Goal: Information Seeking & Learning: Learn about a topic

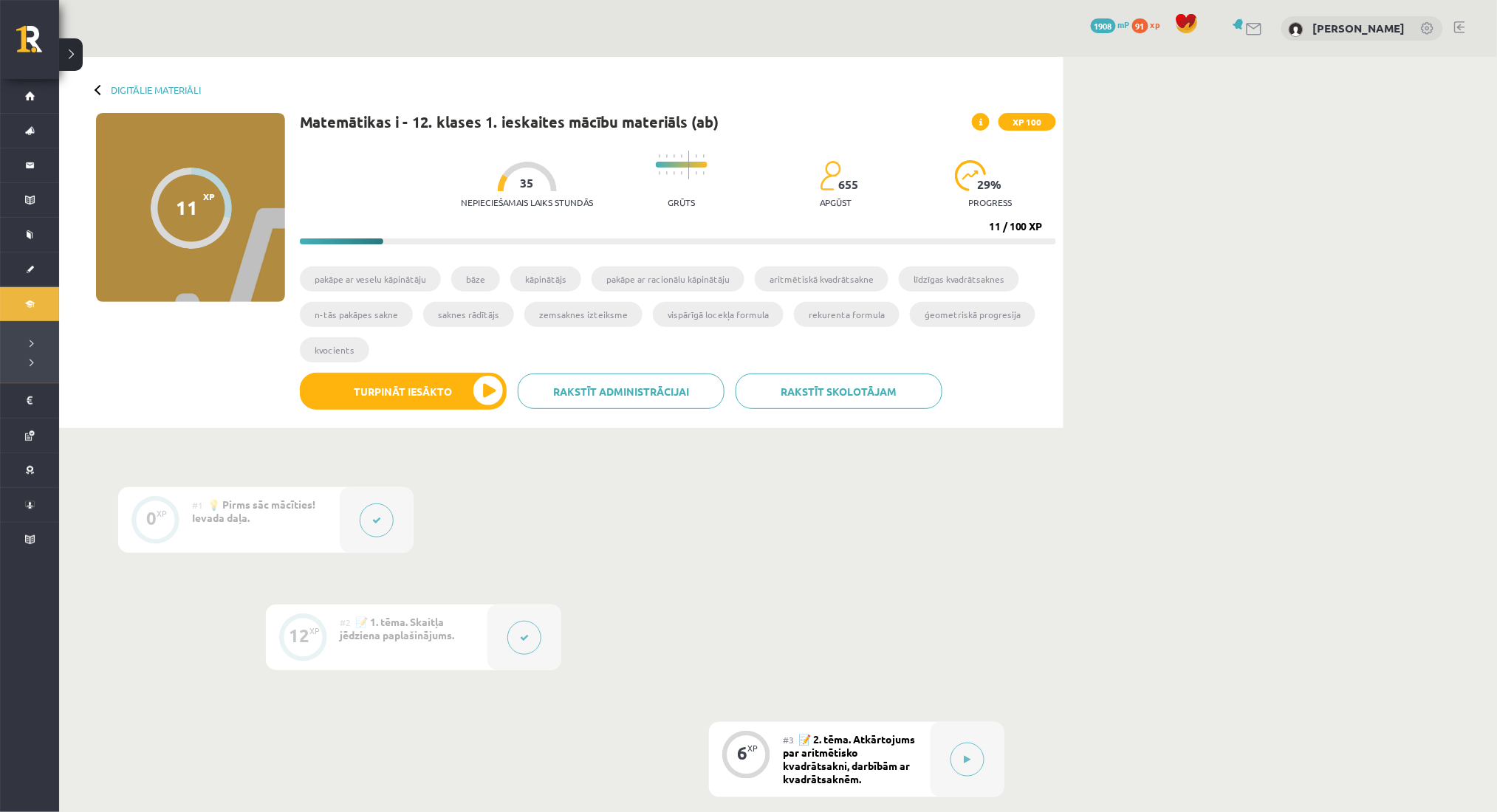
click at [524, 642] on button at bounding box center [524, 638] width 34 height 34
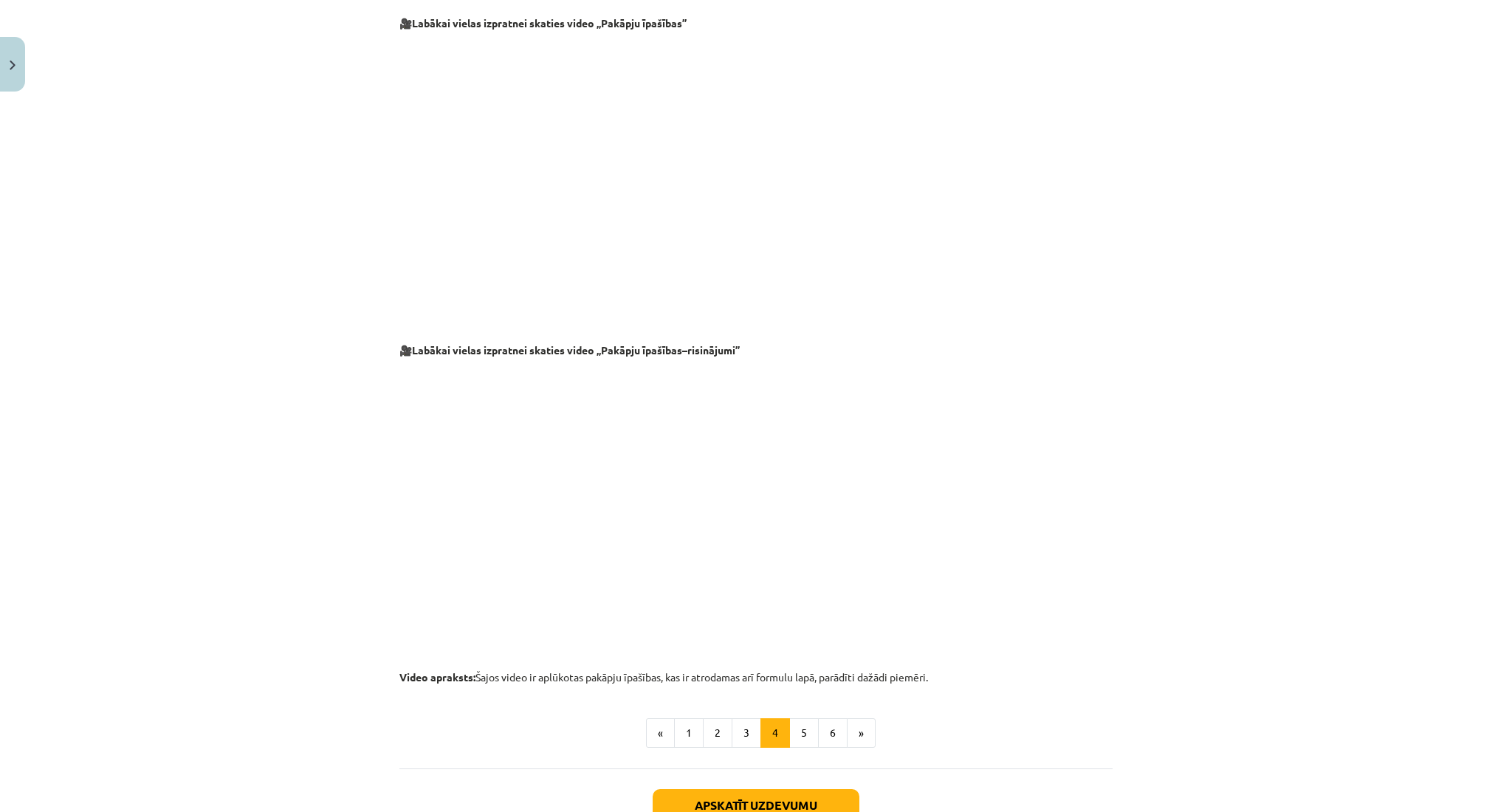
scroll to position [1181, 0]
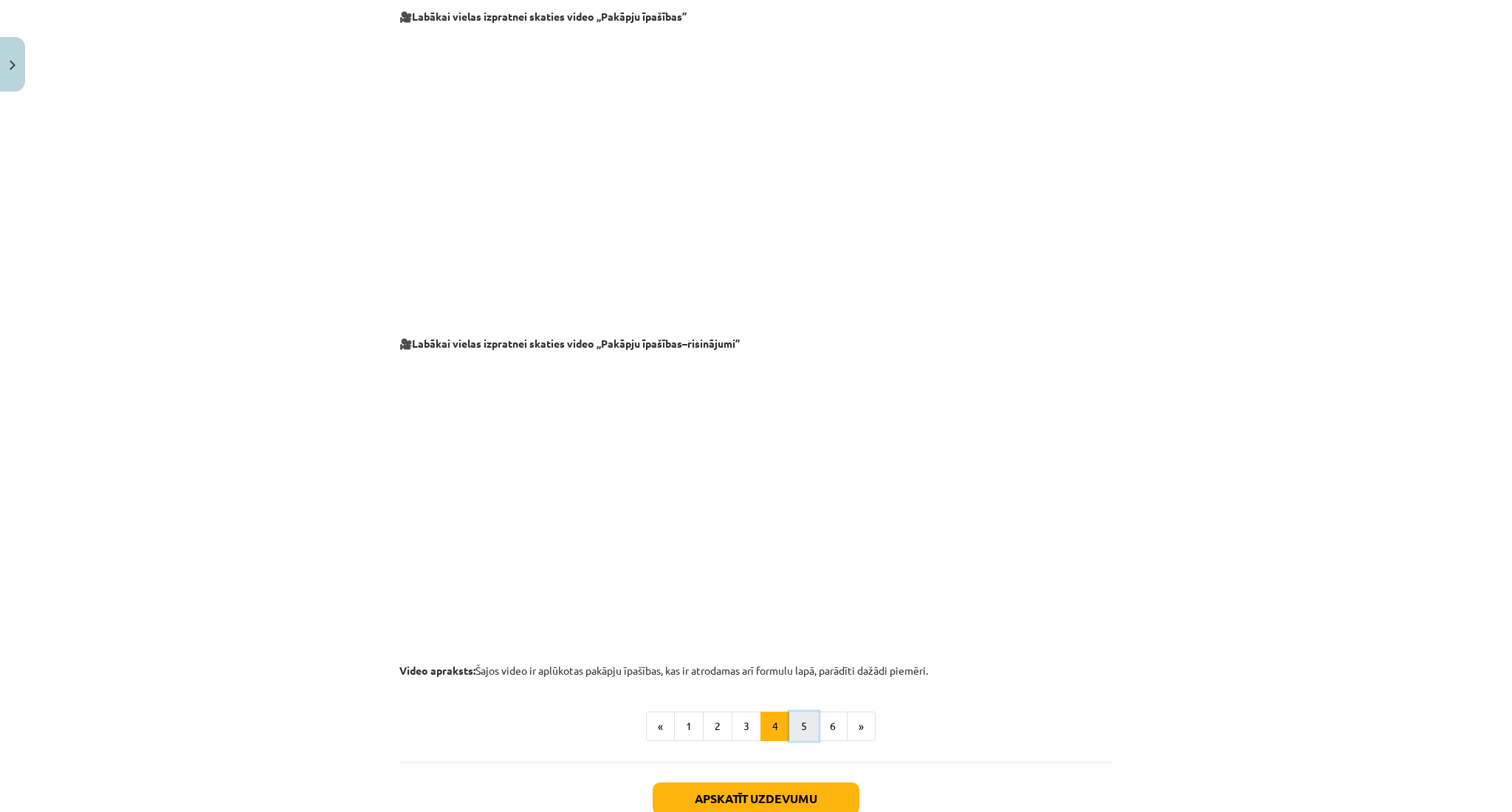
click at [790, 724] on button "5" at bounding box center [804, 726] width 29 height 29
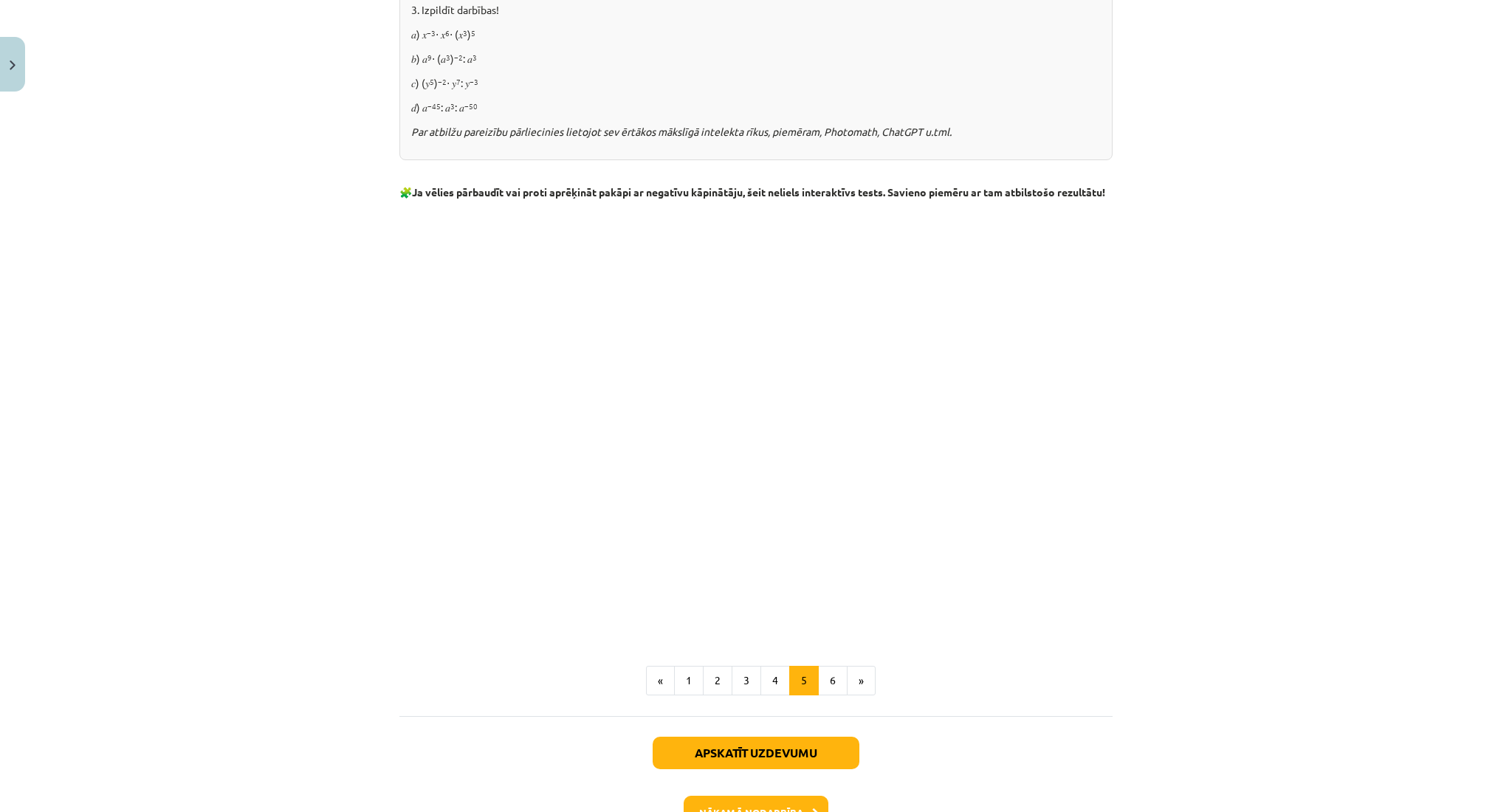
scroll to position [1531, 0]
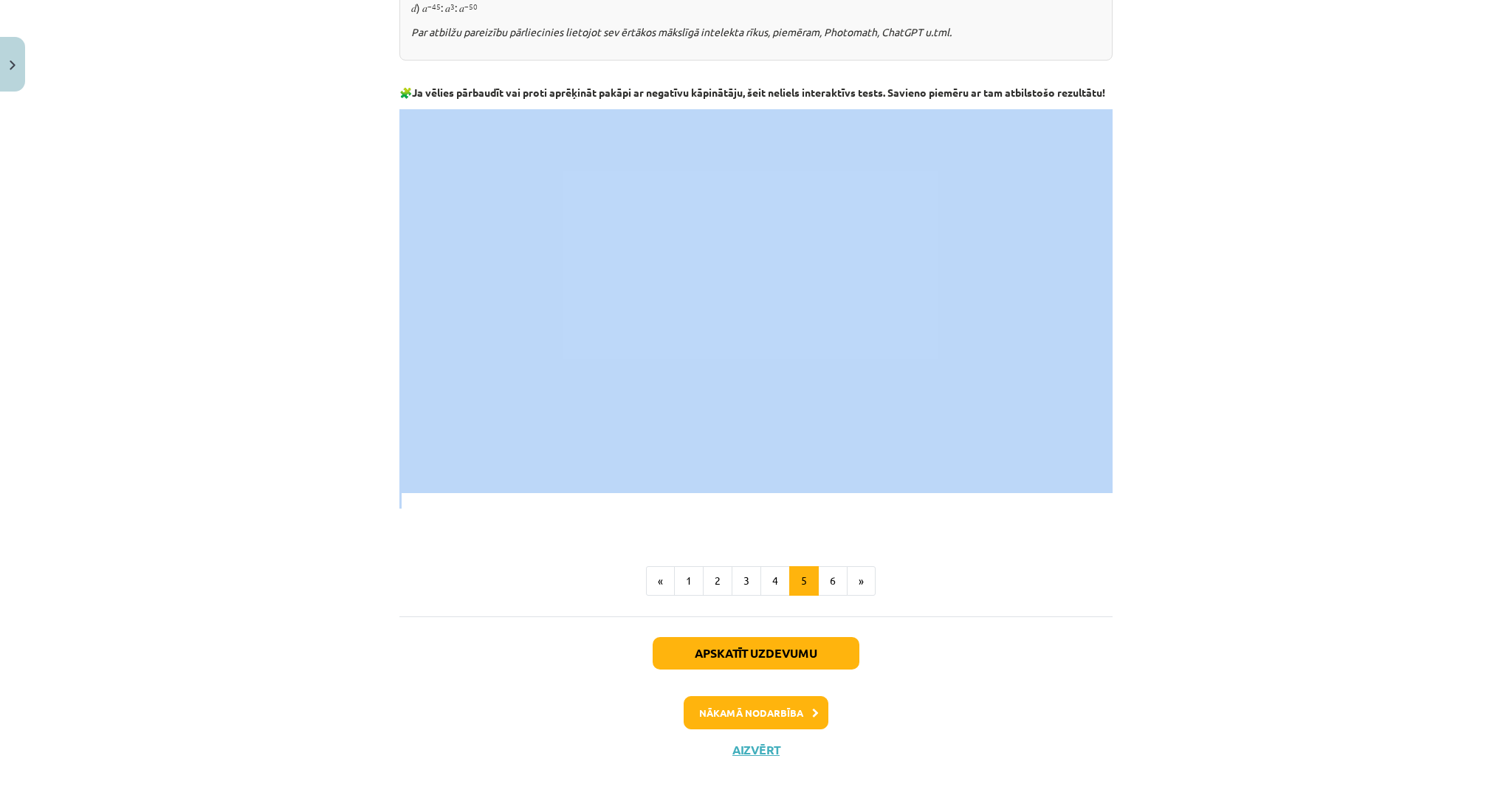
drag, startPoint x: 416, startPoint y: 503, endPoint x: 429, endPoint y: 494, distance: 15.8
click at [56, 370] on div "Mācību tēma: Matemātikas i - 12. klases 1. ieskaites mācību materiāls (ab) #2 📝…" at bounding box center [756, 406] width 1512 height 812
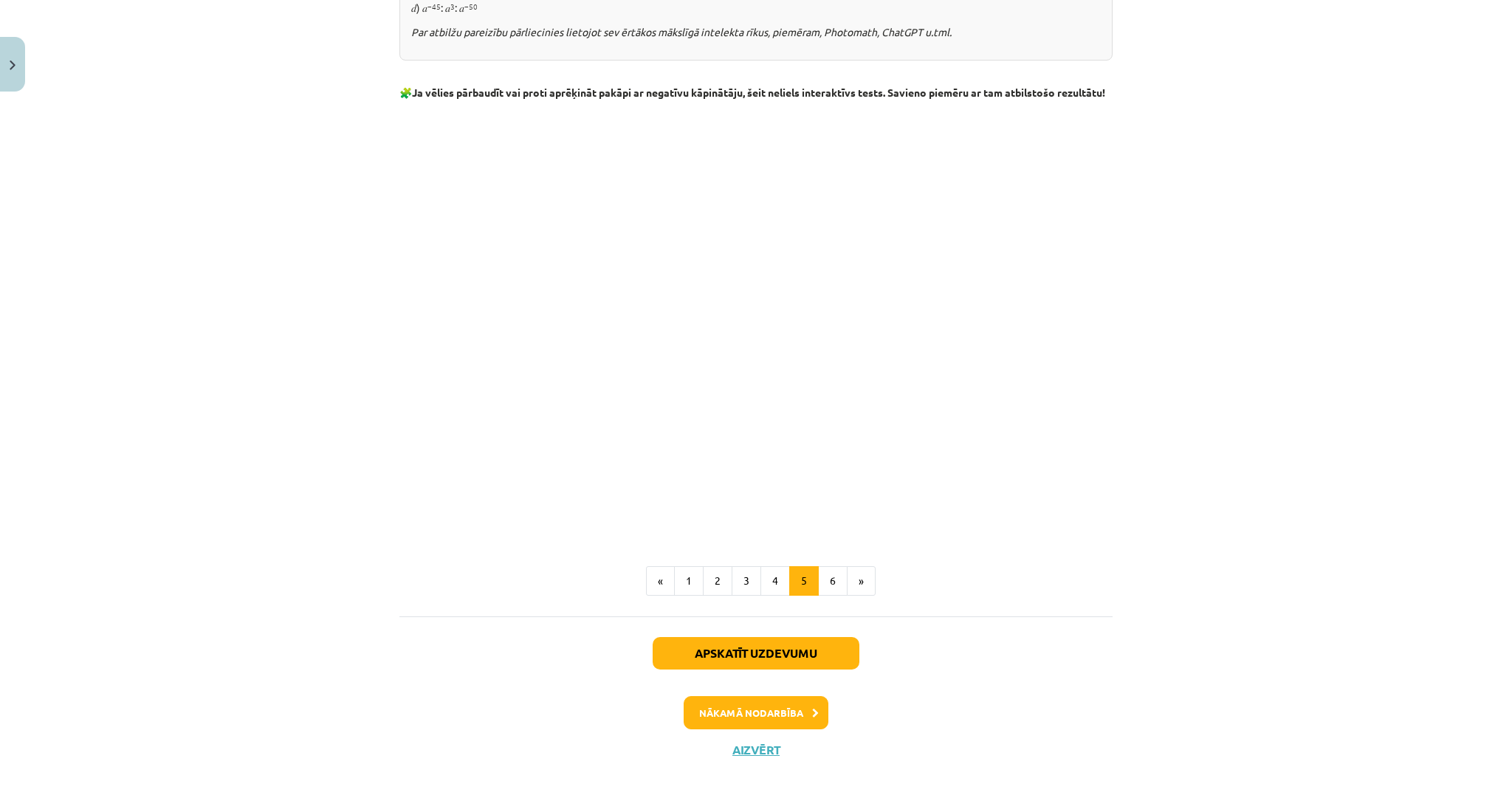
click at [371, 590] on div "Mācību tēma: Matemātikas i - 12. klases 1. ieskaites mācību materiāls (ab) #2 📝…" at bounding box center [756, 406] width 1512 height 812
click at [700, 716] on button "Nākamā nodarbība" at bounding box center [756, 713] width 145 height 34
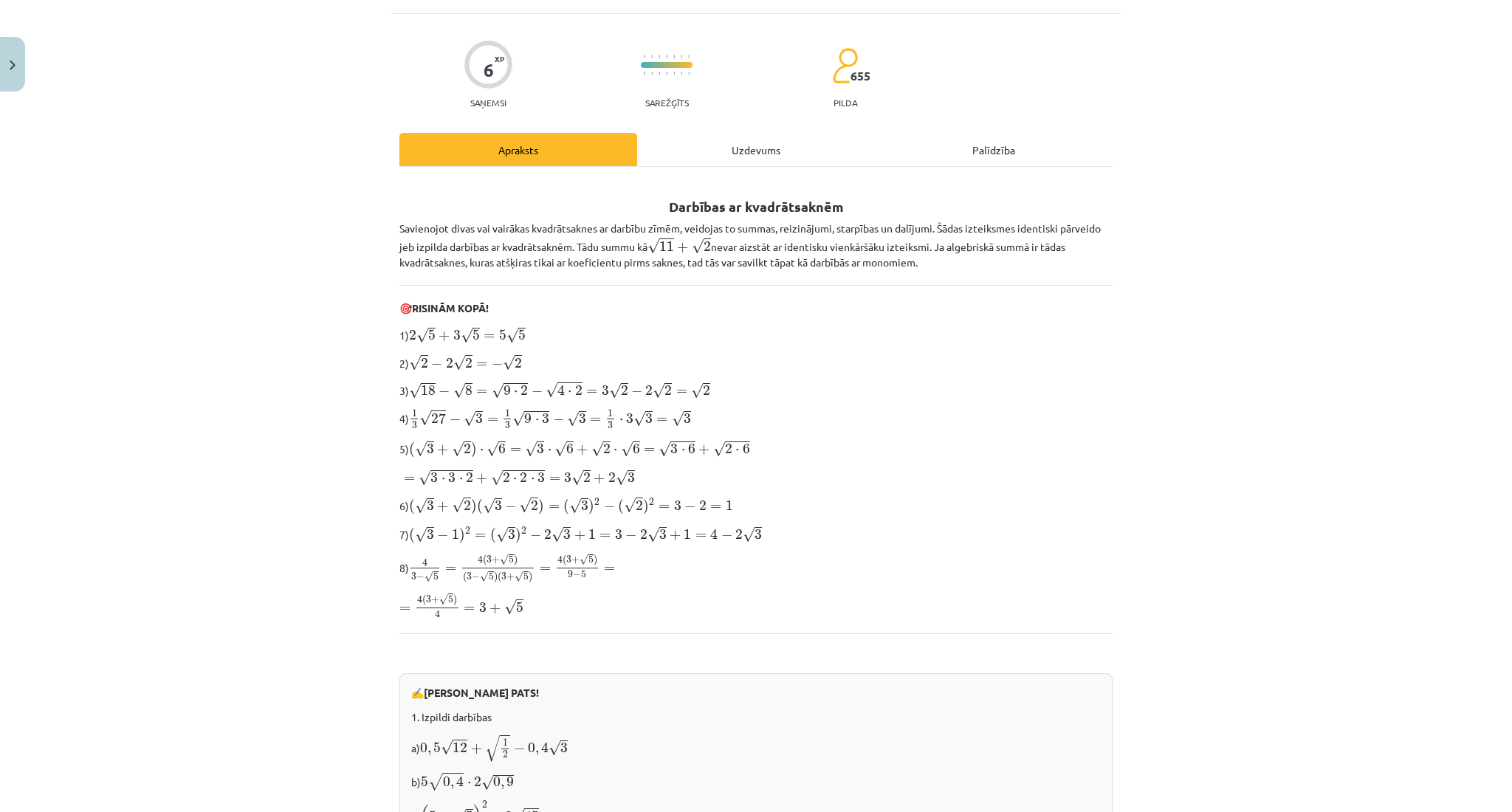
scroll to position [37, 0]
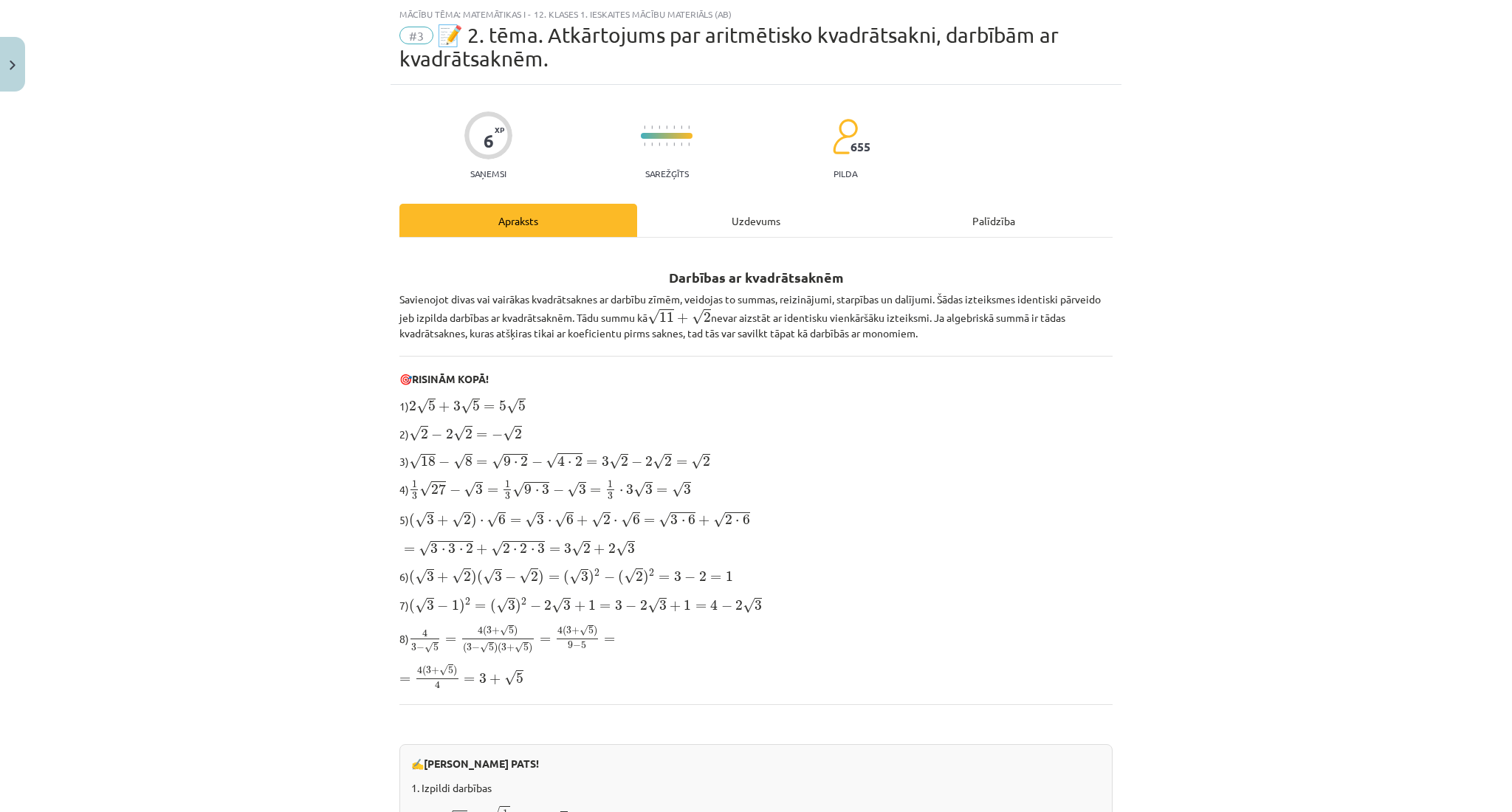
click at [1483, 495] on div "Mācību tēma: Matemātikas i - 12. klases 1. ieskaites mācību materiāls (ab) #3 📝…" at bounding box center [756, 406] width 1512 height 812
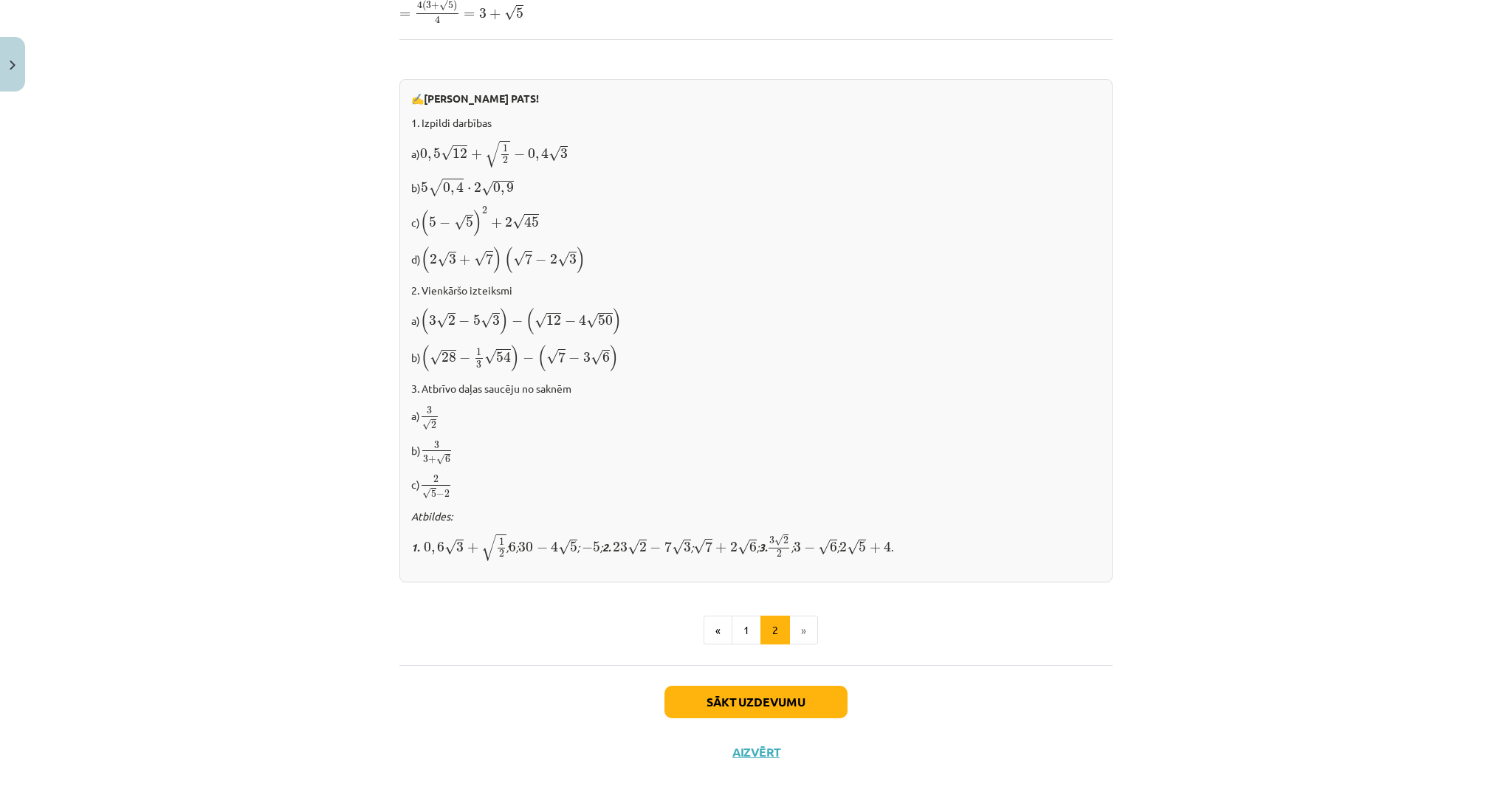
click at [1496, 218] on div "Mācību tēma: Matemātikas i - 12. klases 1. ieskaites mācību materiāls (ab) #3 📝…" at bounding box center [756, 406] width 1512 height 812
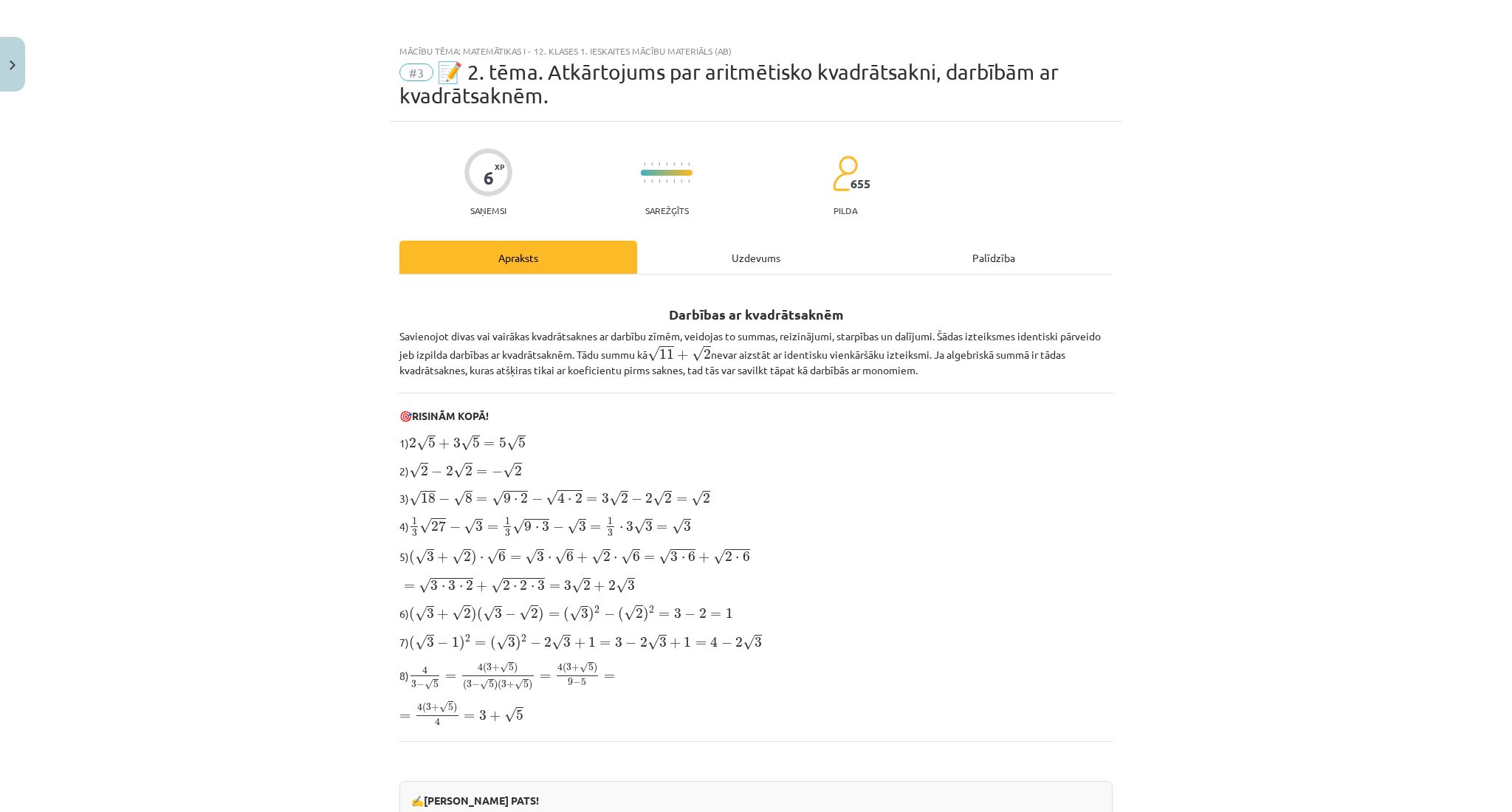
click at [746, 252] on div "Uzdevums" at bounding box center [756, 257] width 237 height 33
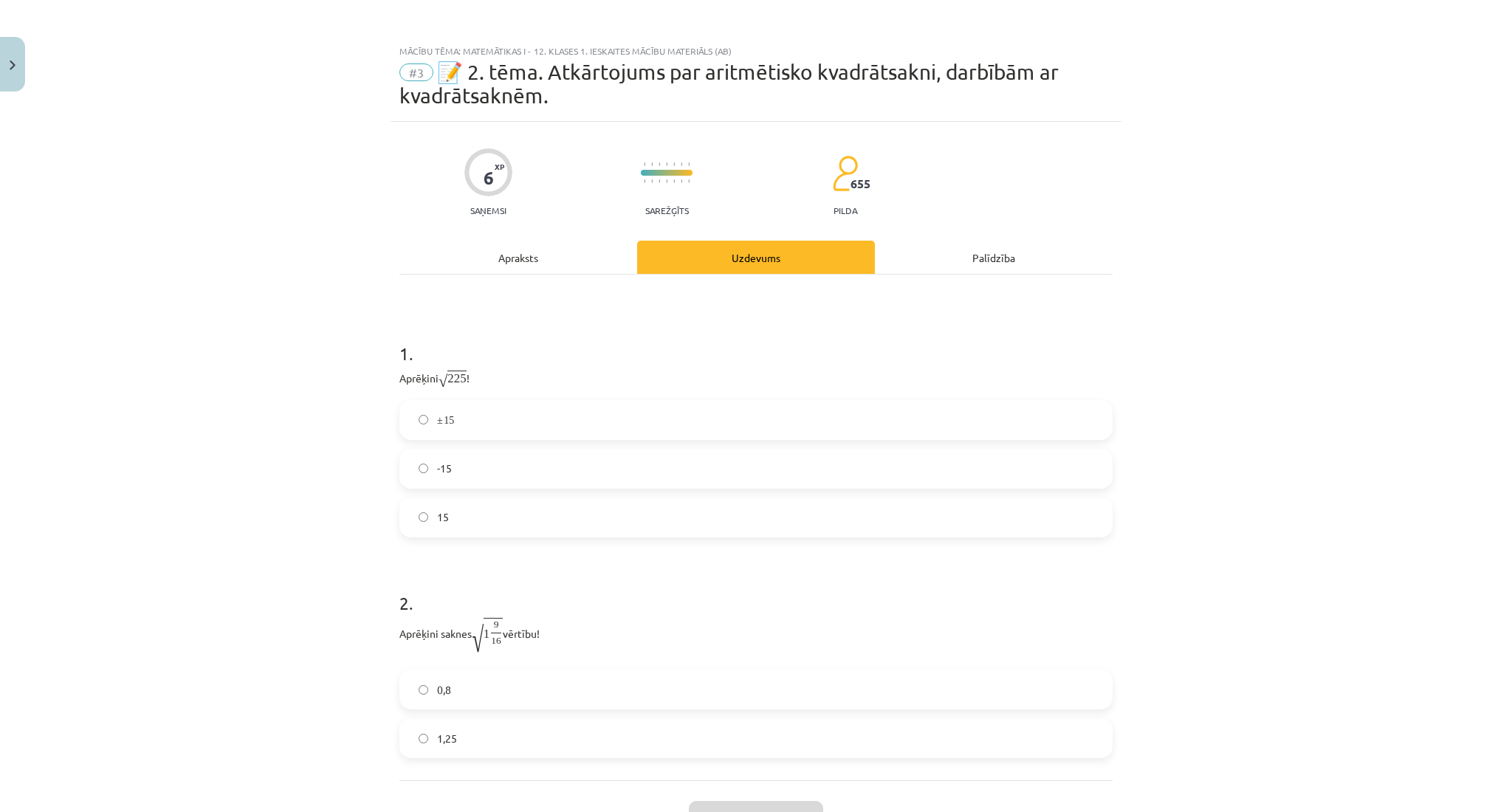
scroll to position [37, 0]
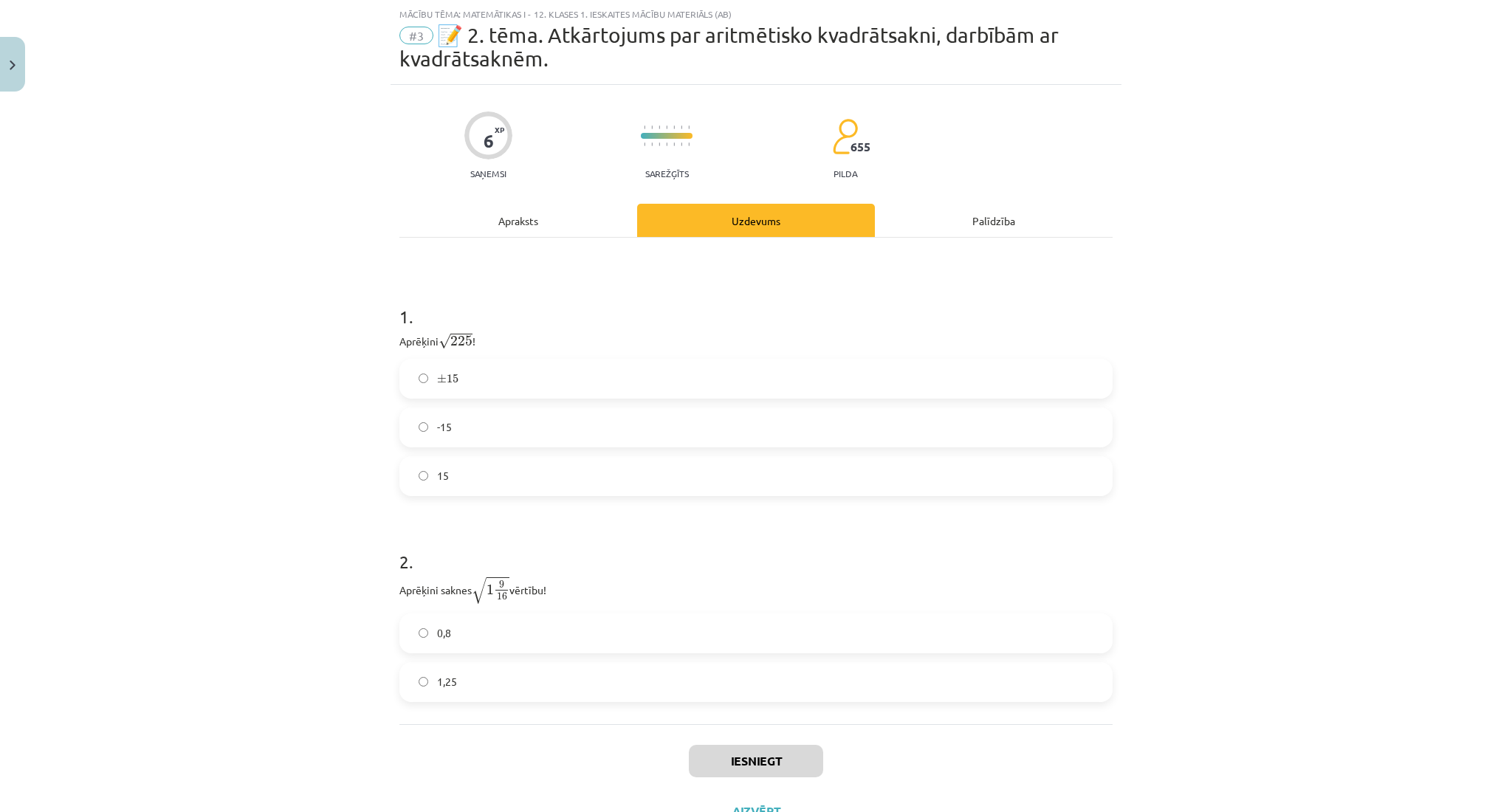
click at [630, 477] on label "15" at bounding box center [756, 477] width 710 height 37
click at [621, 360] on label "± 15 ± 15" at bounding box center [756, 379] width 710 height 37
click at [472, 579] on span "√" at bounding box center [479, 591] width 15 height 26
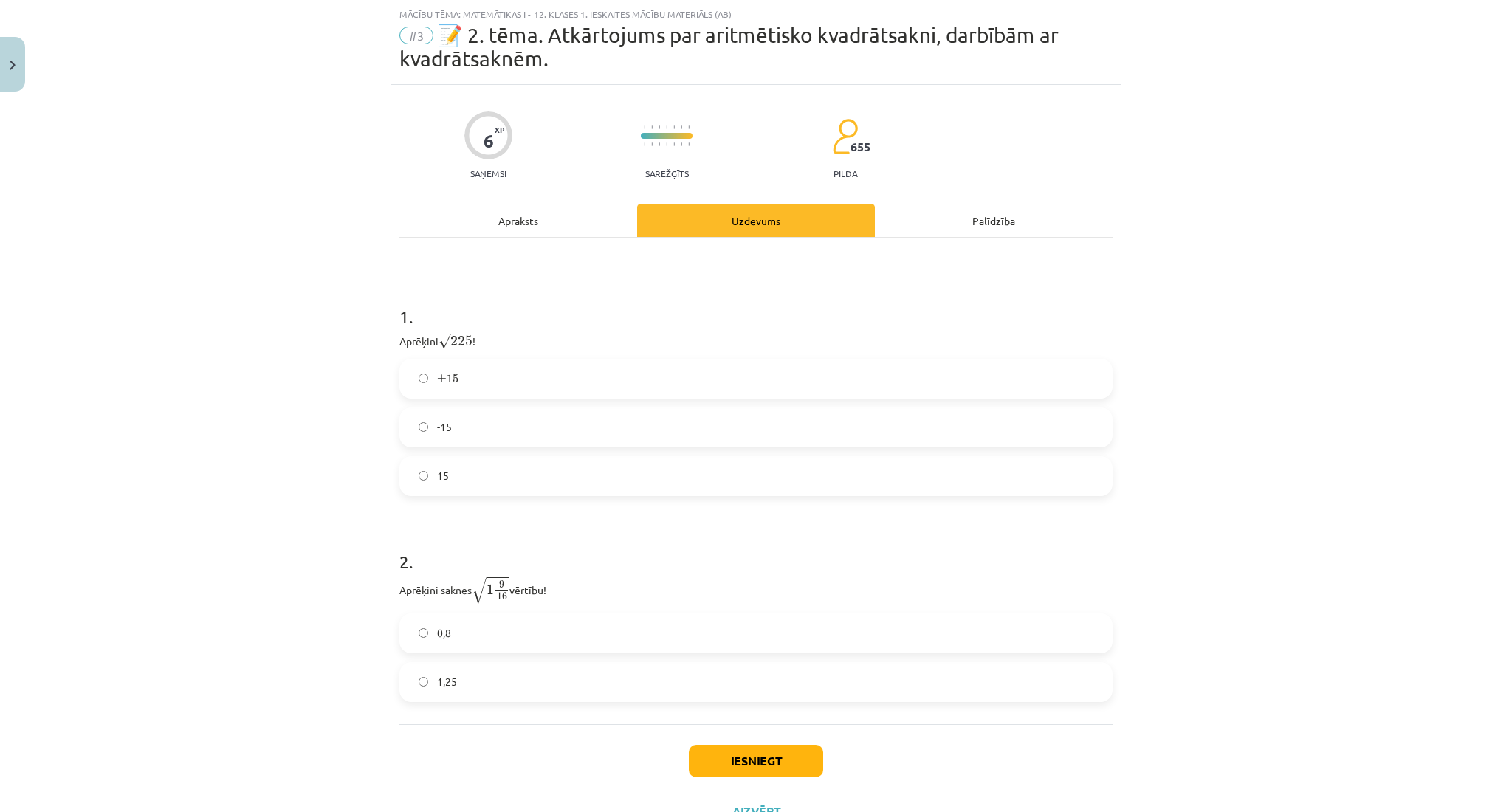
click at [487, 588] on span "1" at bounding box center [490, 589] width 8 height 10
click at [441, 597] on p "Aprēķini saknes √ 1 9 16 1 9 16 vērtību!" at bounding box center [756, 590] width 713 height 29
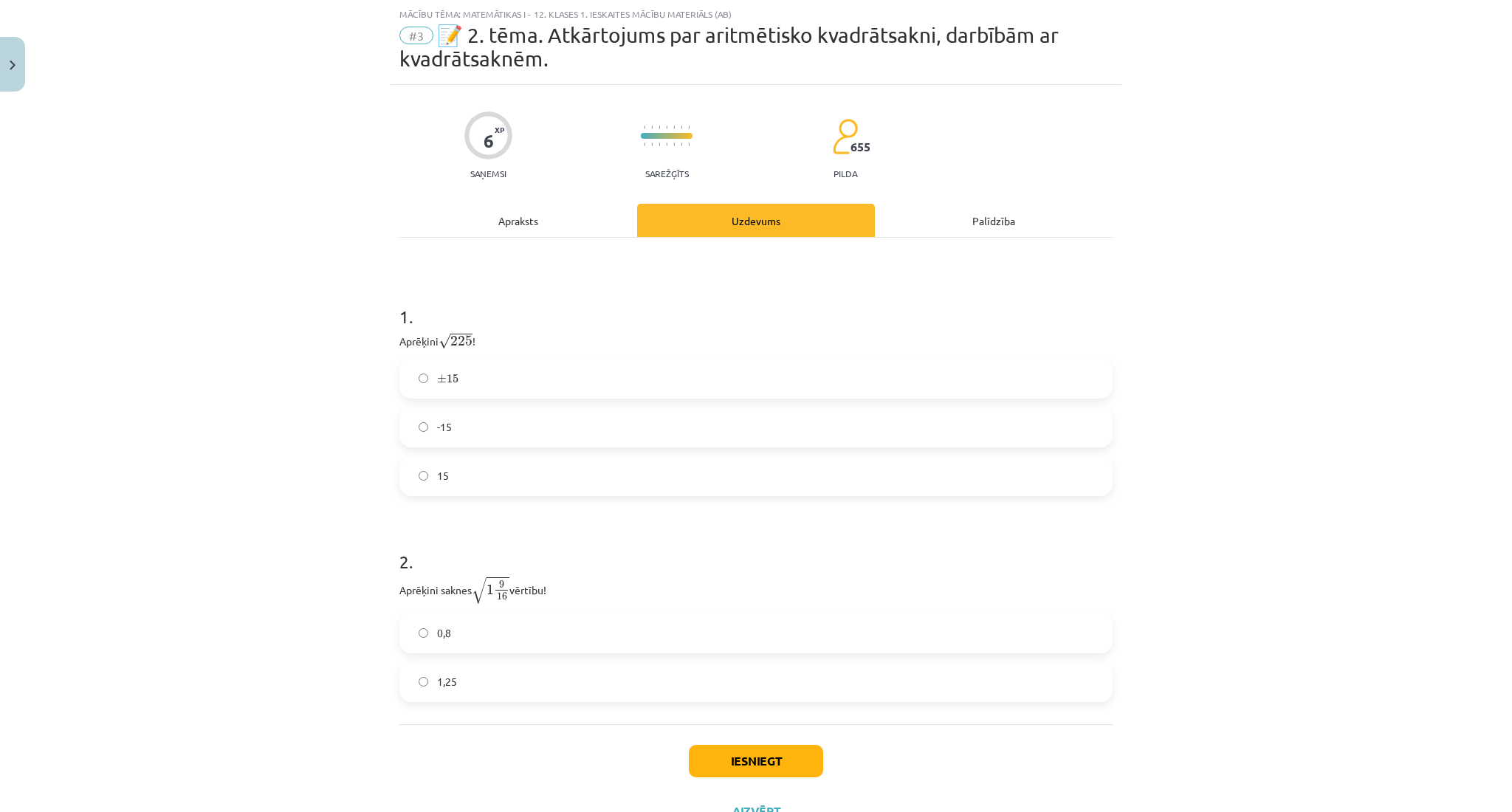
drag, startPoint x: 391, startPoint y: 582, endPoint x: 579, endPoint y: 592, distance: 188.3
click at [579, 592] on div "6 XP Saņemsi Sarežģīts 655 pilda Apraksts Uzdevums Palīdzība 1 . Aprēķini √ 225…" at bounding box center [756, 460] width 731 height 752
copy p "Aprēķini saknes √ 1 9 16 1 9 16 vērtību!"
click at [102, 213] on div "Mācību tēma: Matemātikas i - 12. klases 1. ieskaites mācību materiāls (ab) #3 📝…" at bounding box center [756, 406] width 1512 height 812
